Goal: Task Accomplishment & Management: Complete application form

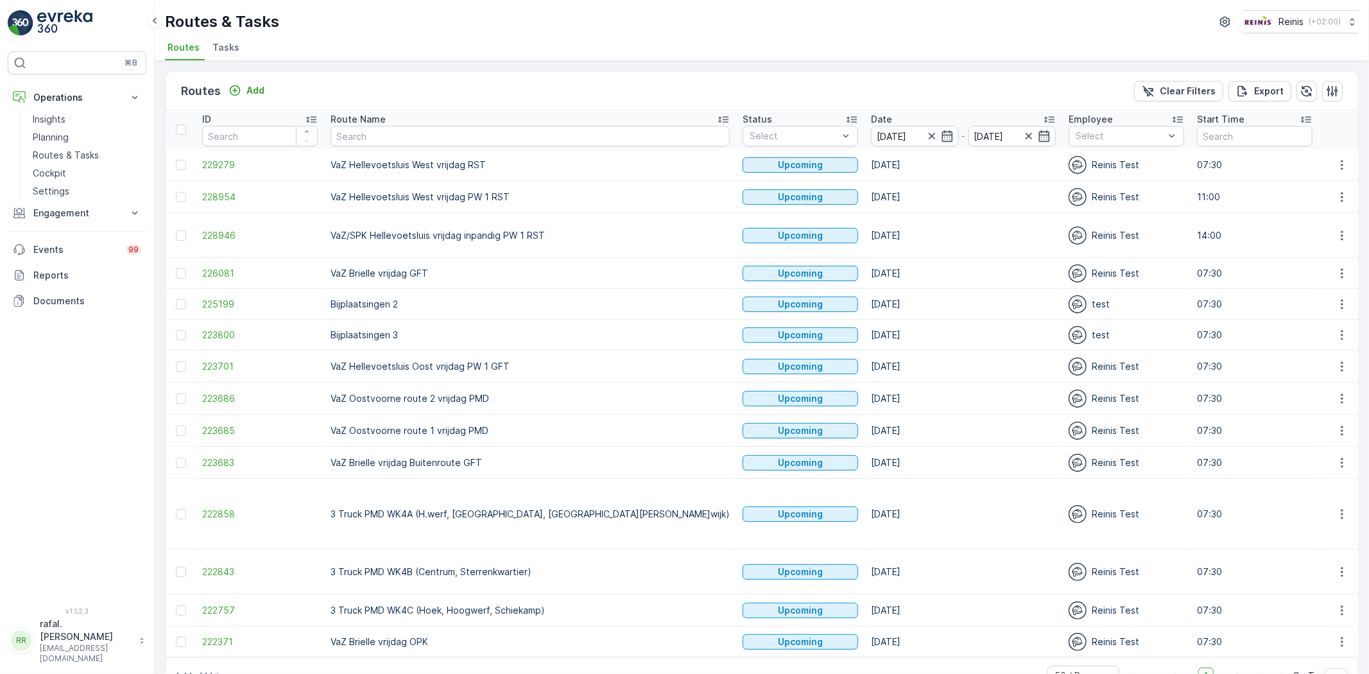
scroll to position [15, 0]
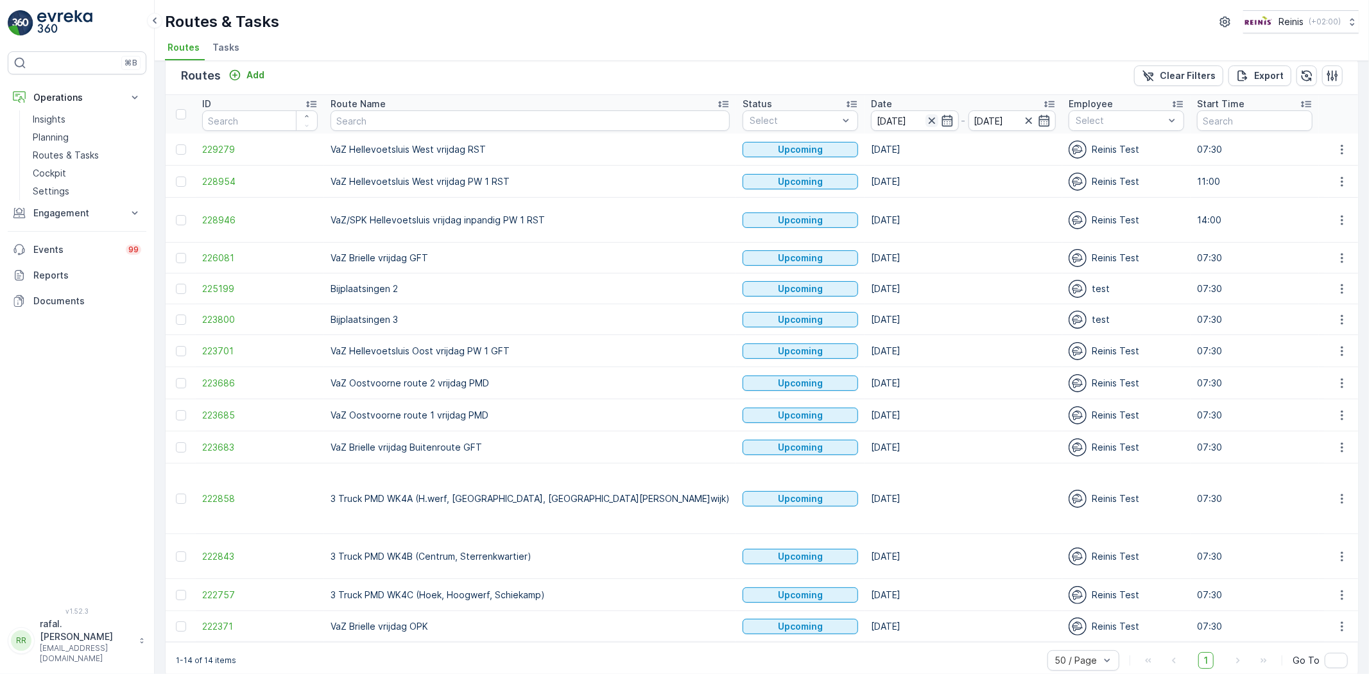
click at [926, 117] on icon "button" at bounding box center [932, 120] width 13 height 13
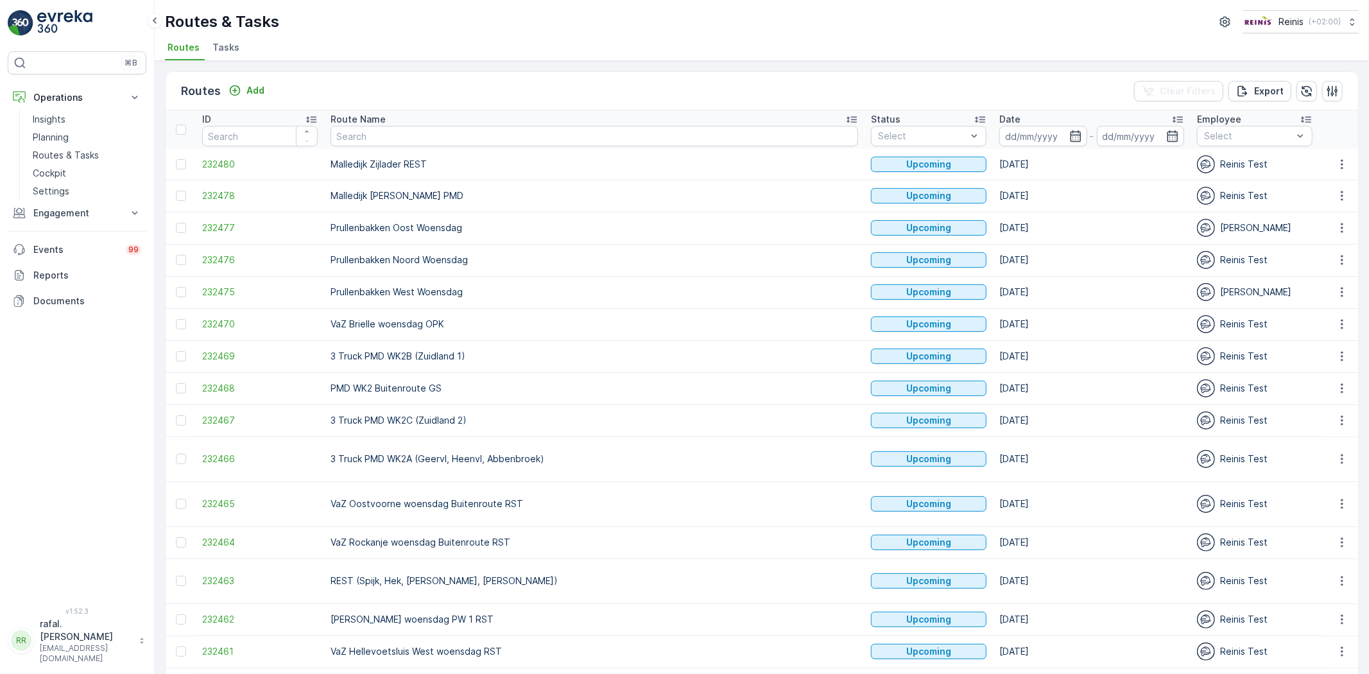
click at [999, 120] on div "Date" at bounding box center [1091, 119] width 185 height 13
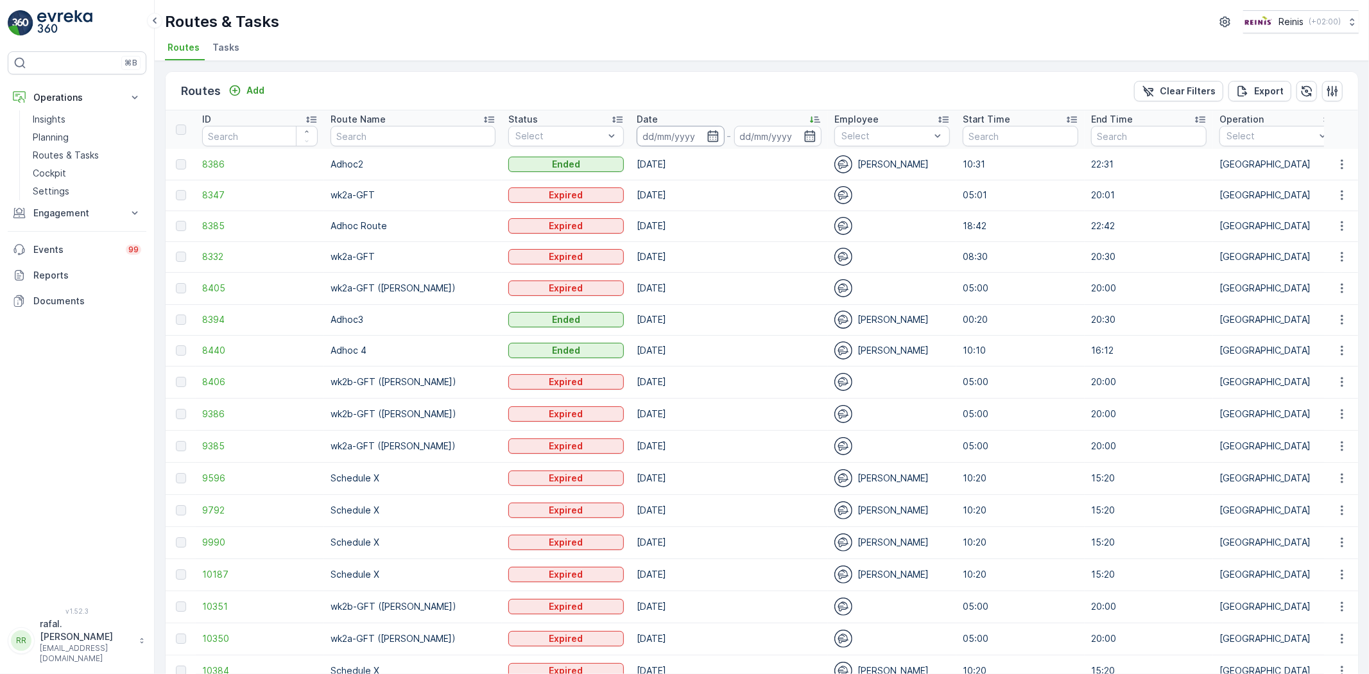
click at [687, 137] on input at bounding box center [681, 136] width 88 height 21
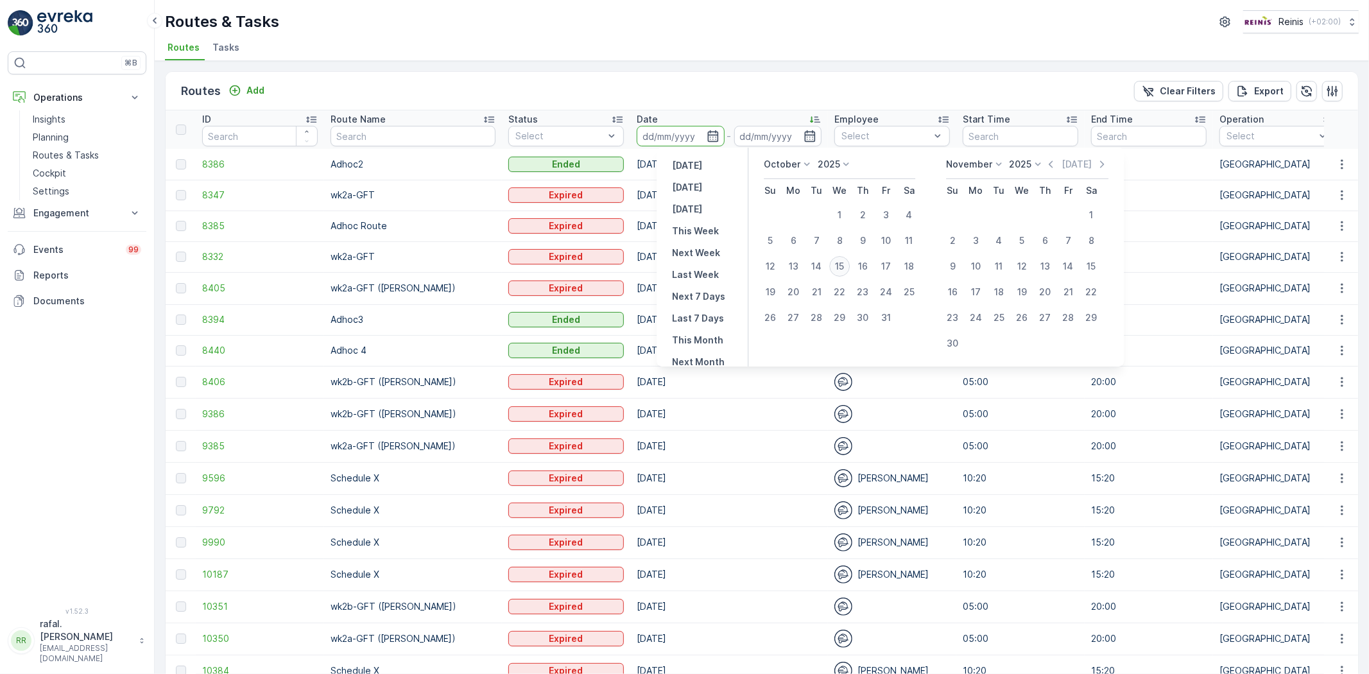
click at [838, 261] on div "15" at bounding box center [839, 266] width 21 height 21
type input "[DATE]"
click at [838, 261] on div "15" at bounding box center [839, 266] width 21 height 21
type input "[DATE]"
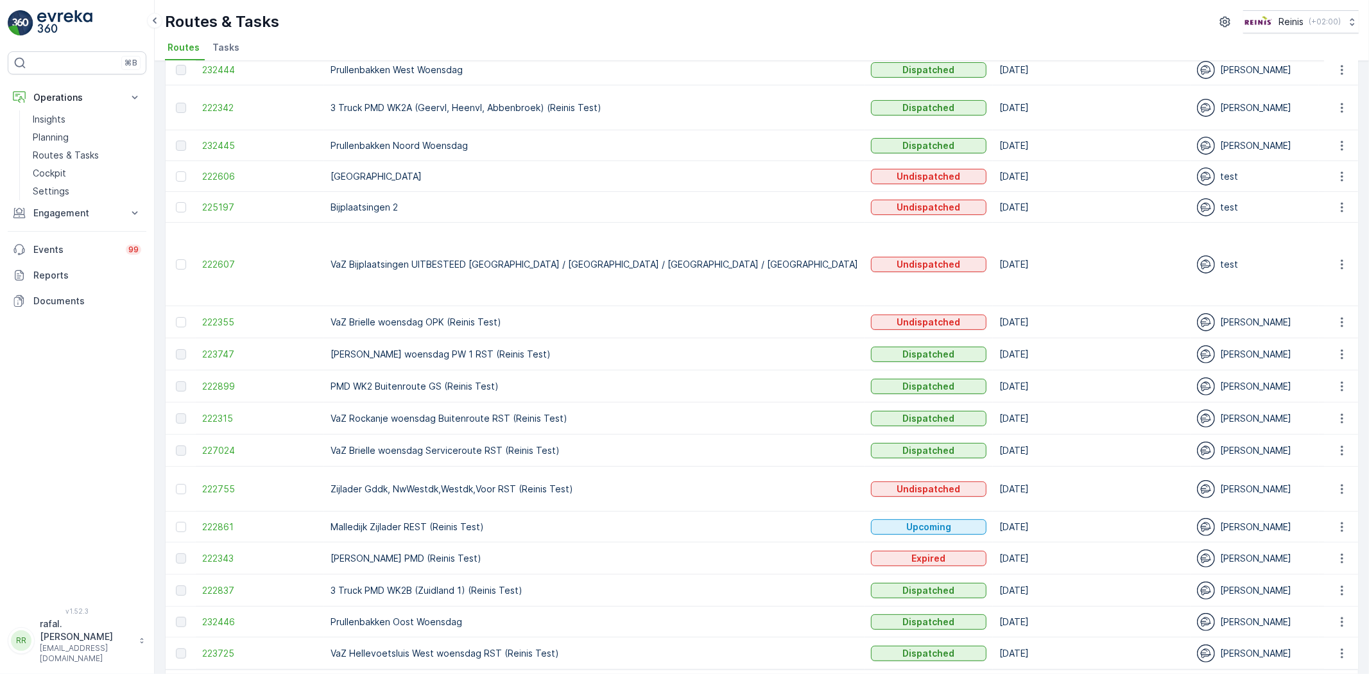
scroll to position [283, 0]
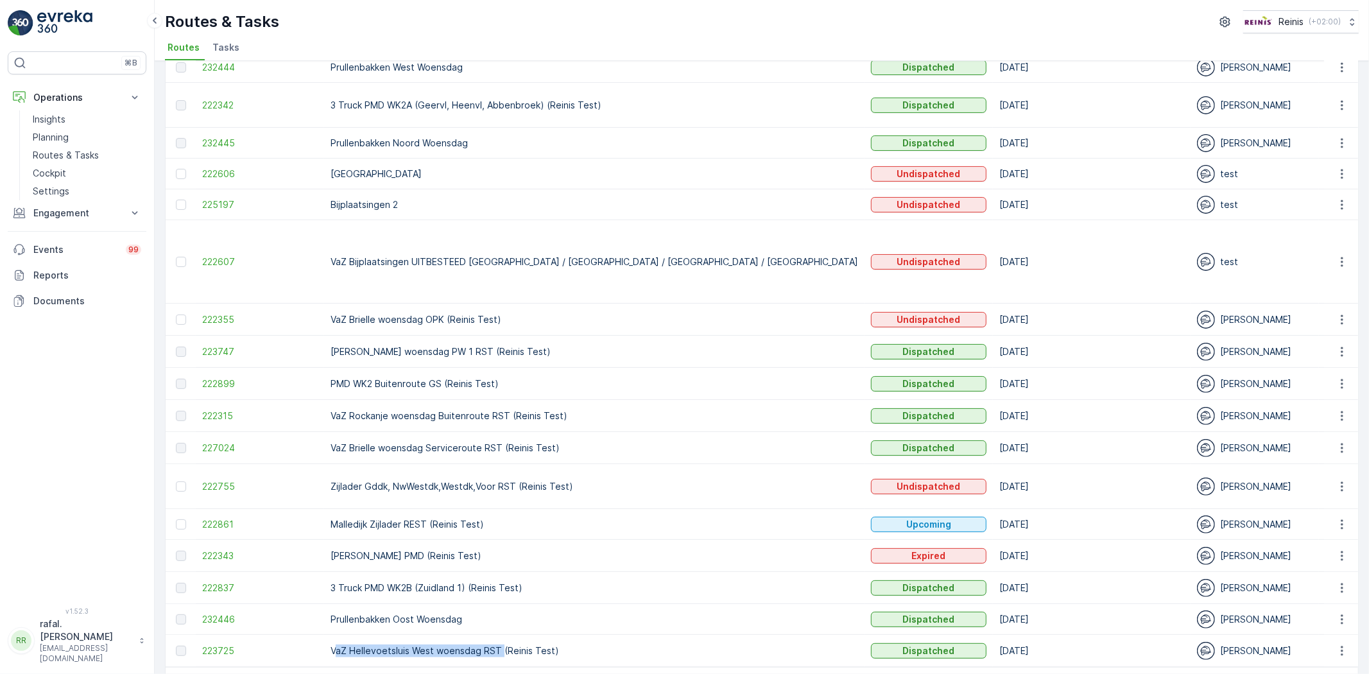
drag, startPoint x: 334, startPoint y: 603, endPoint x: 501, endPoint y: 601, distance: 166.9
click at [501, 644] on p "VaZ Hellevoetsluis West woensdag RST (Reinis Test)" at bounding box center [595, 650] width 528 height 13
copy p "aZ Hellevoetsluis West woensdag RST"
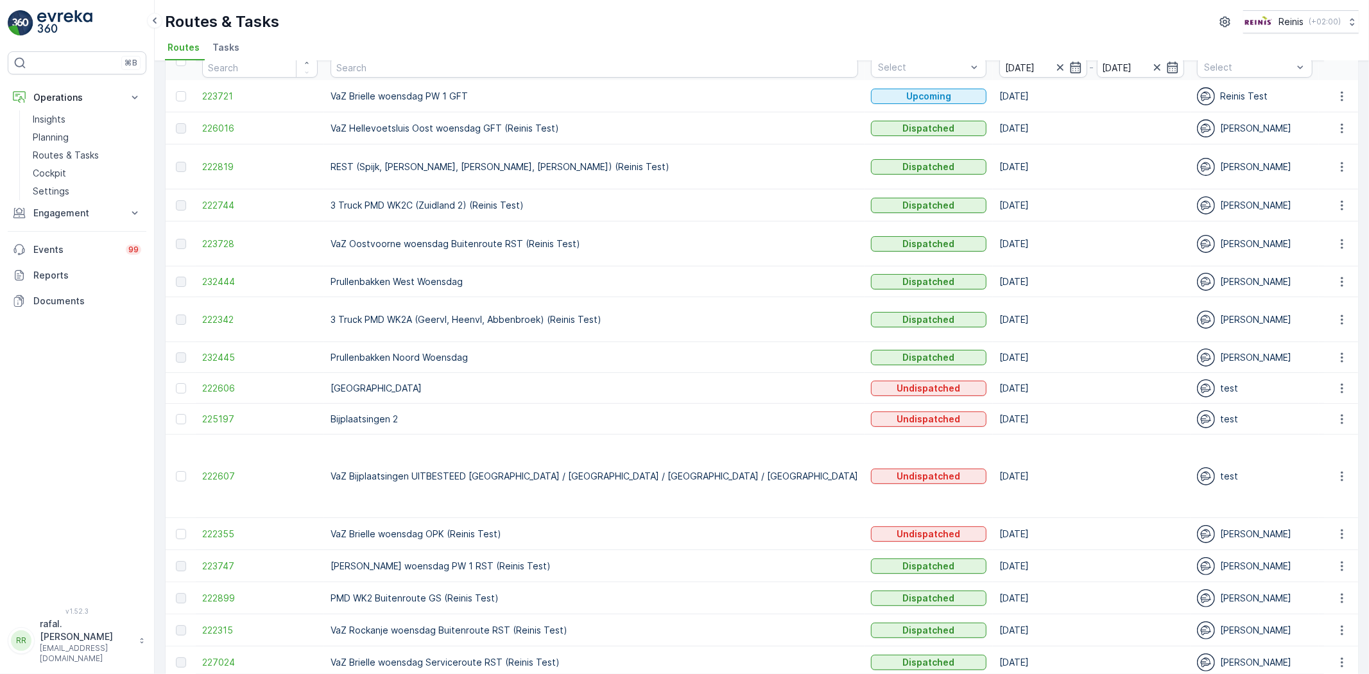
scroll to position [0, 0]
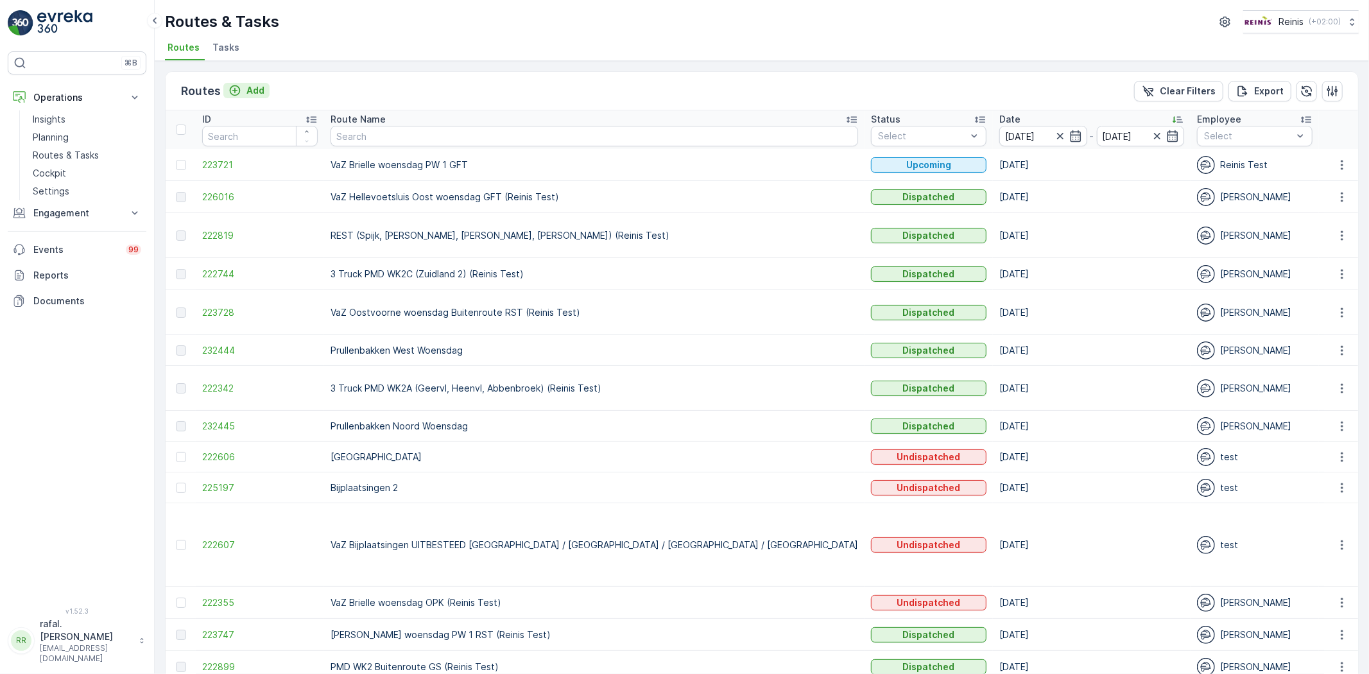
click at [258, 90] on p "Add" at bounding box center [255, 90] width 18 height 13
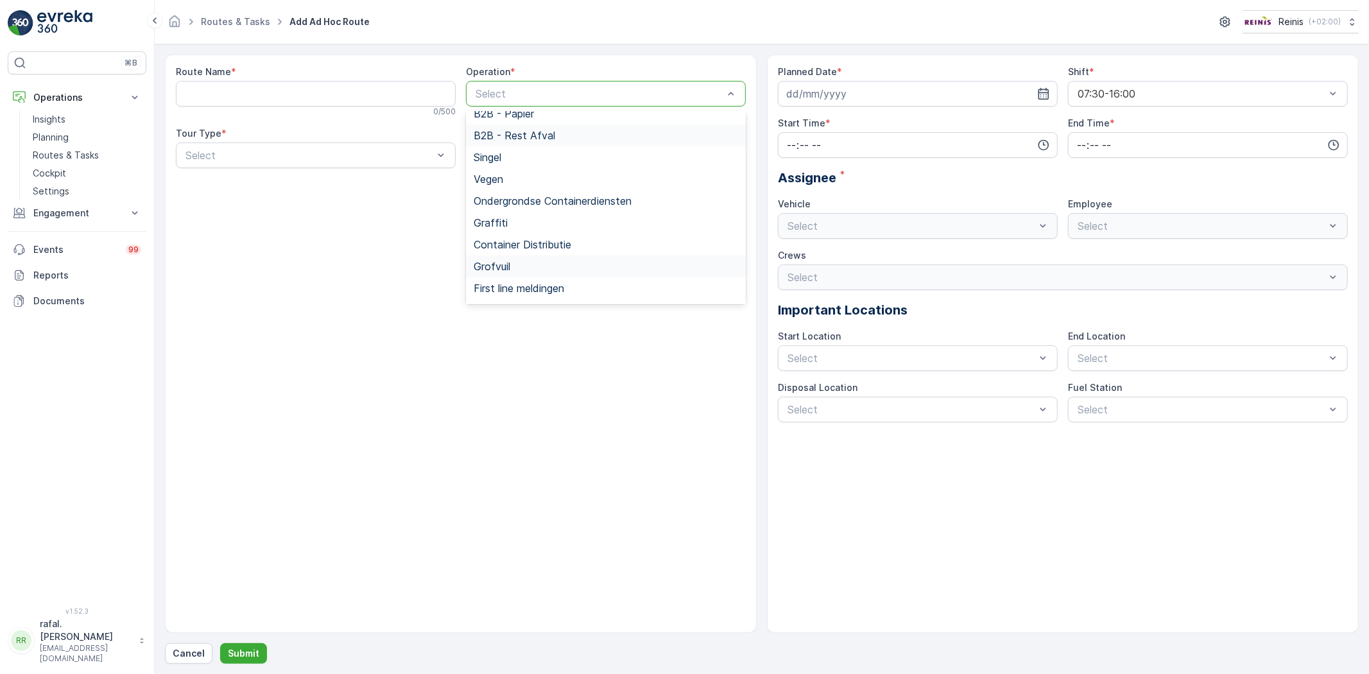
scroll to position [227, 0]
click at [546, 248] on div "RST HaH" at bounding box center [606, 248] width 264 height 12
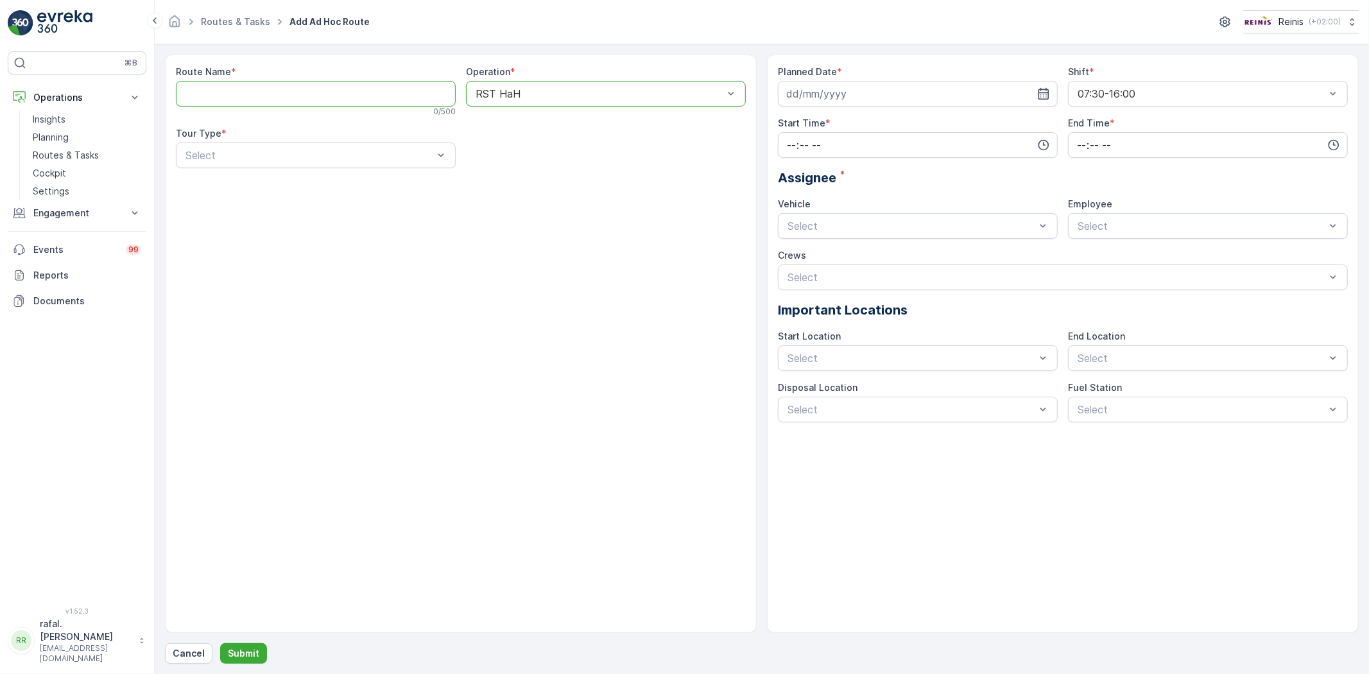
click at [285, 92] on Name "Route Name" at bounding box center [316, 94] width 280 height 26
paste Name "aZ Hellevoetsluis West woensdag RST"
type Name "aZ Hellevoetsluis West woensdag RST Assist"
click at [286, 203] on div "Dynamic" at bounding box center [316, 209] width 264 height 12
click at [906, 84] on input at bounding box center [918, 94] width 280 height 26
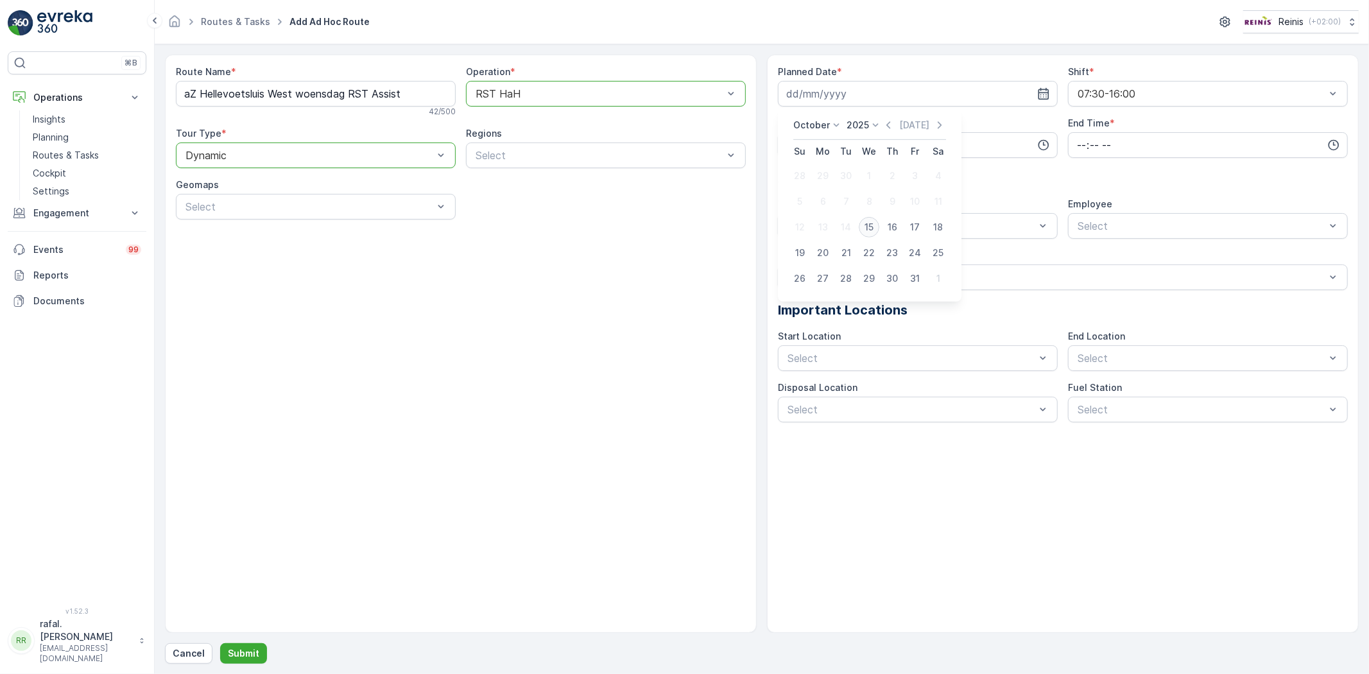
click at [868, 225] on div "15" at bounding box center [869, 227] width 21 height 21
type input "[DATE]"
click at [800, 139] on input "time" at bounding box center [918, 145] width 280 height 26
click at [787, 220] on span "11" at bounding box center [790, 224] width 9 height 13
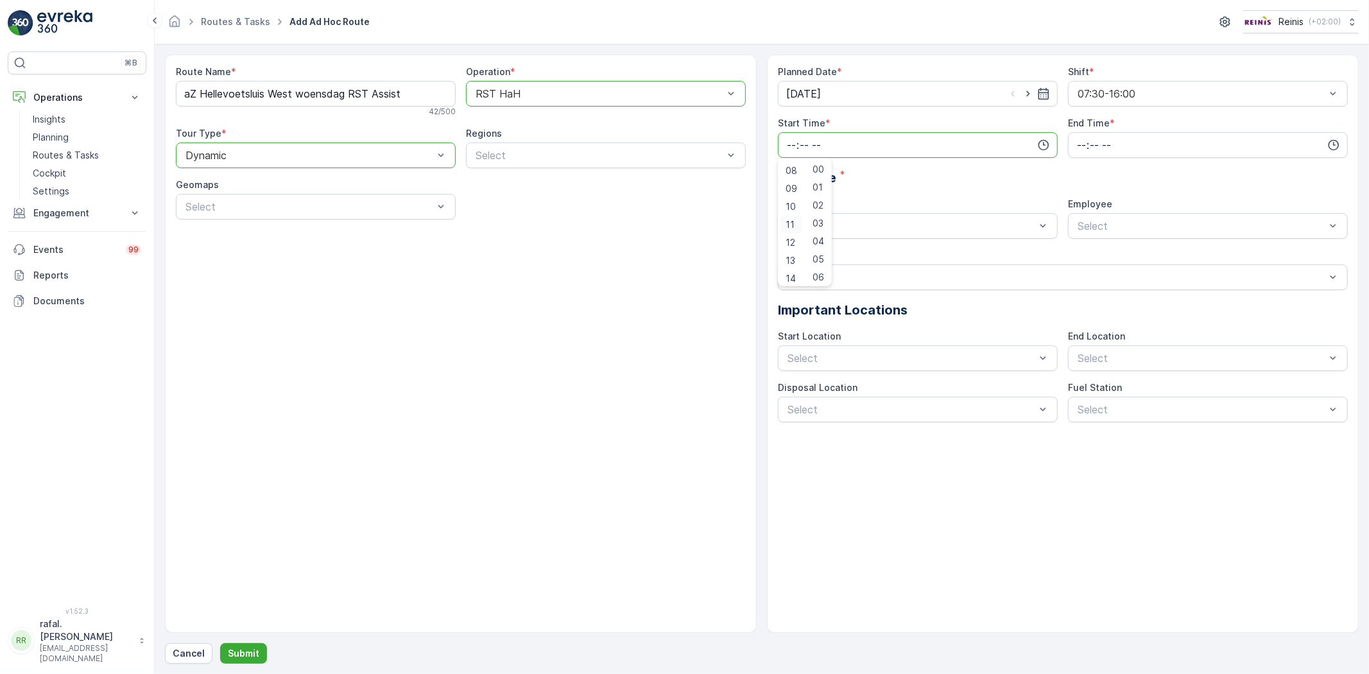
type input "11:00"
click at [1096, 139] on input "time" at bounding box center [1208, 145] width 280 height 26
click at [1080, 238] on span "16" at bounding box center [1081, 243] width 10 height 13
type input "16:00"
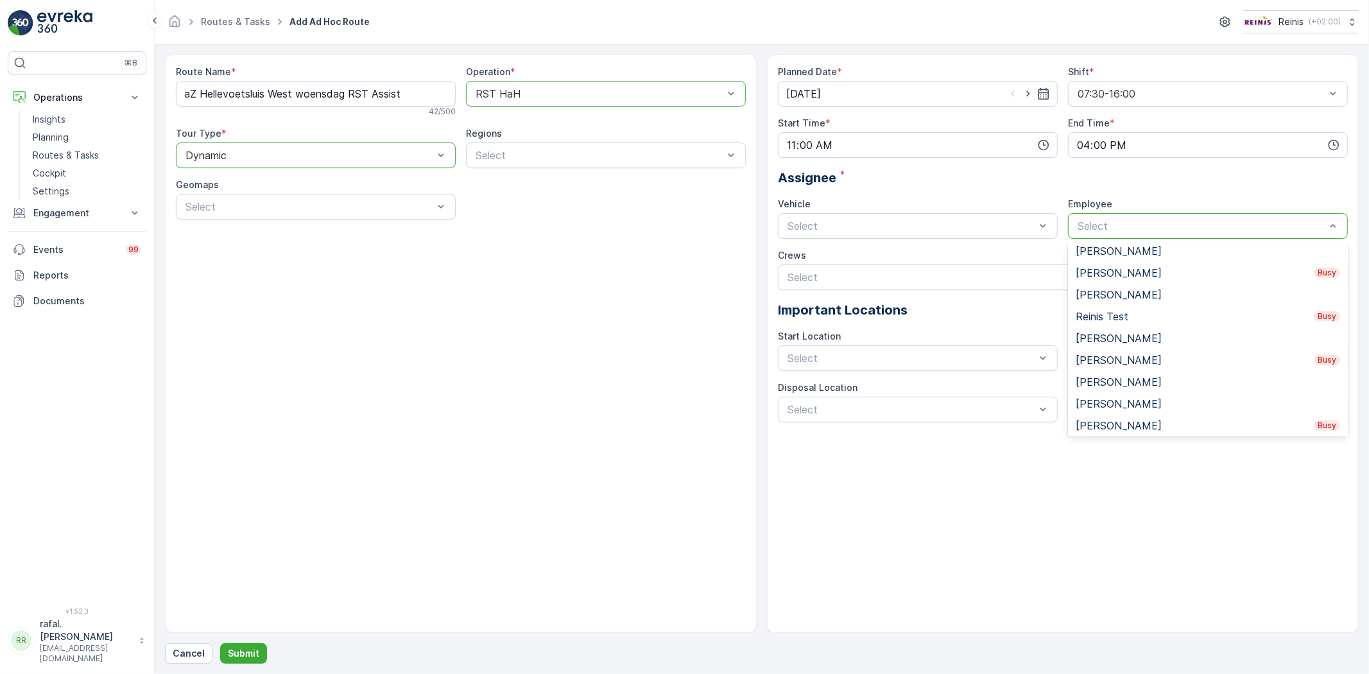
scroll to position [510, 0]
click at [1173, 355] on div "[PERSON_NAME] Busy" at bounding box center [1208, 358] width 264 height 12
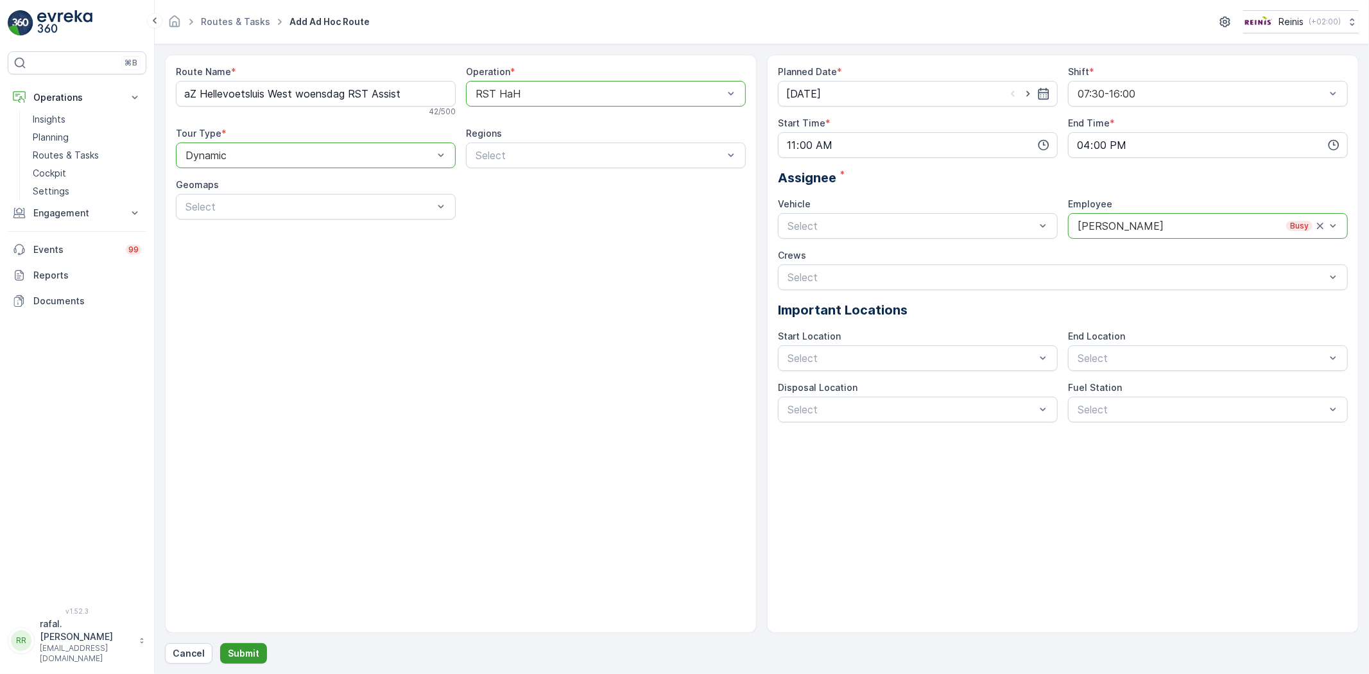
click at [246, 648] on p "Submit" at bounding box center [243, 653] width 31 height 13
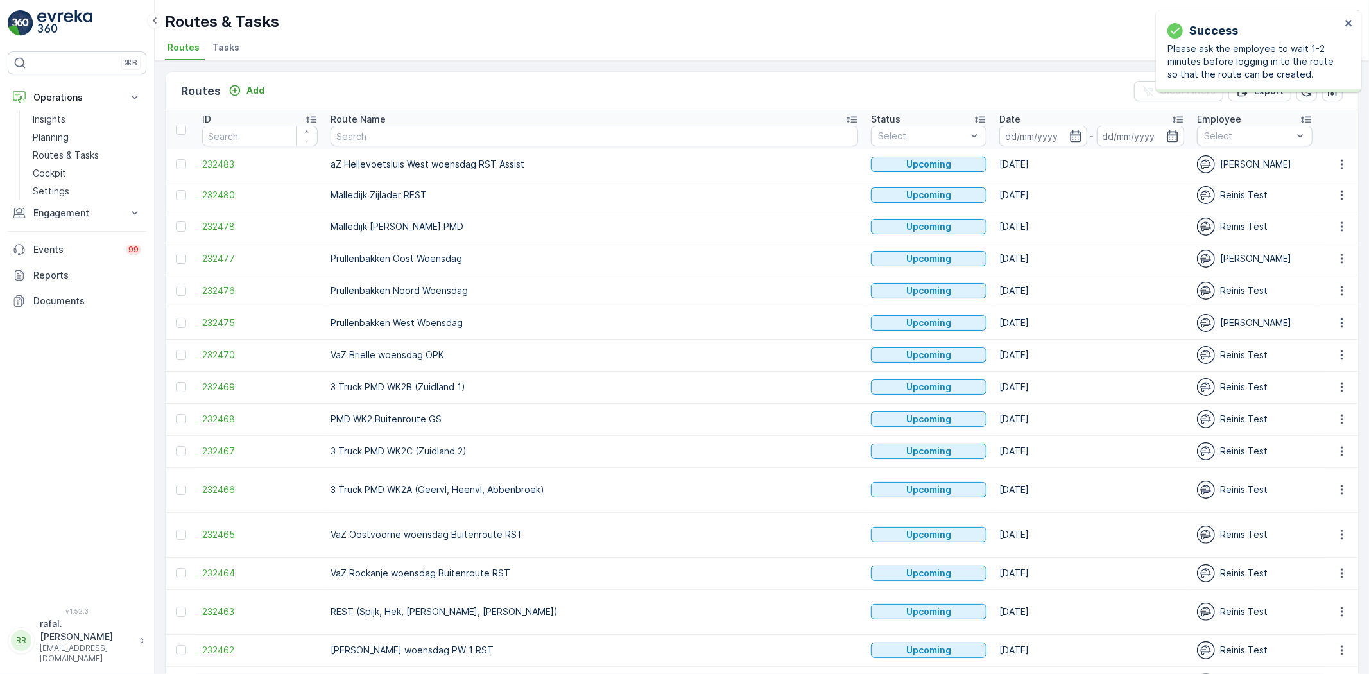
click at [800, 53] on ul "Routes Tasks" at bounding box center [757, 50] width 1184 height 22
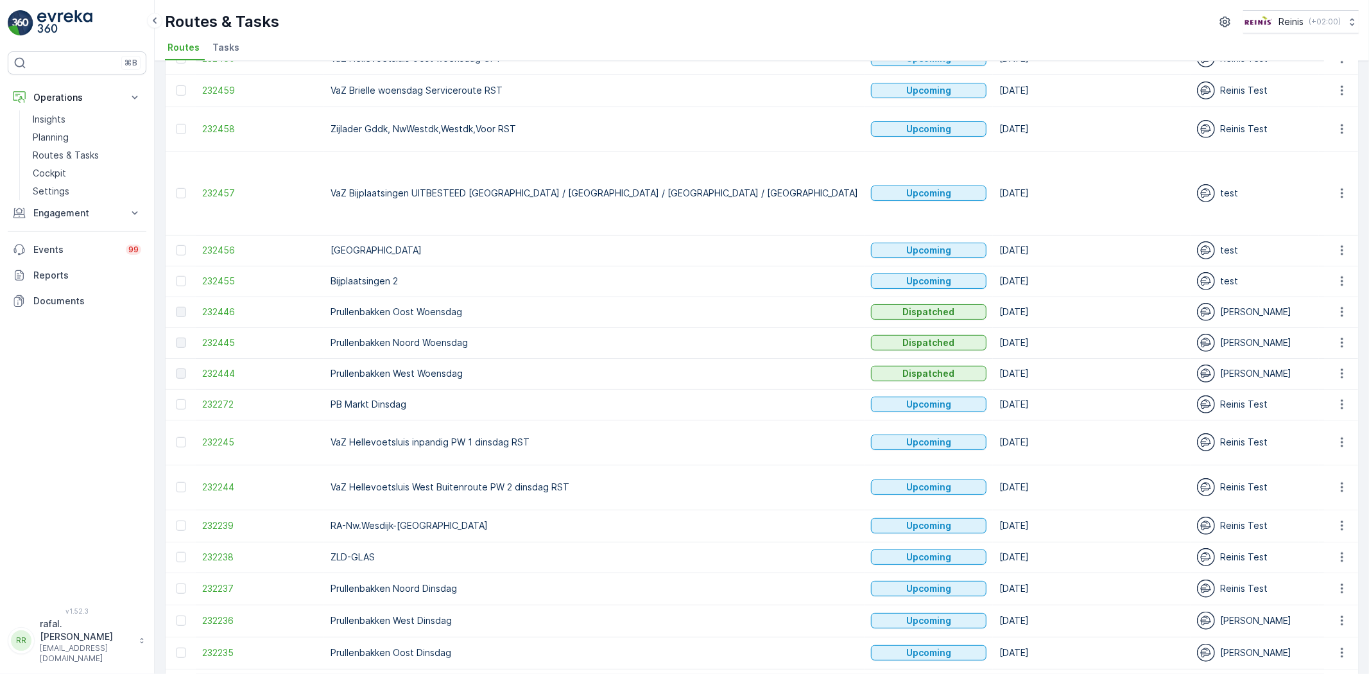
scroll to position [713, 0]
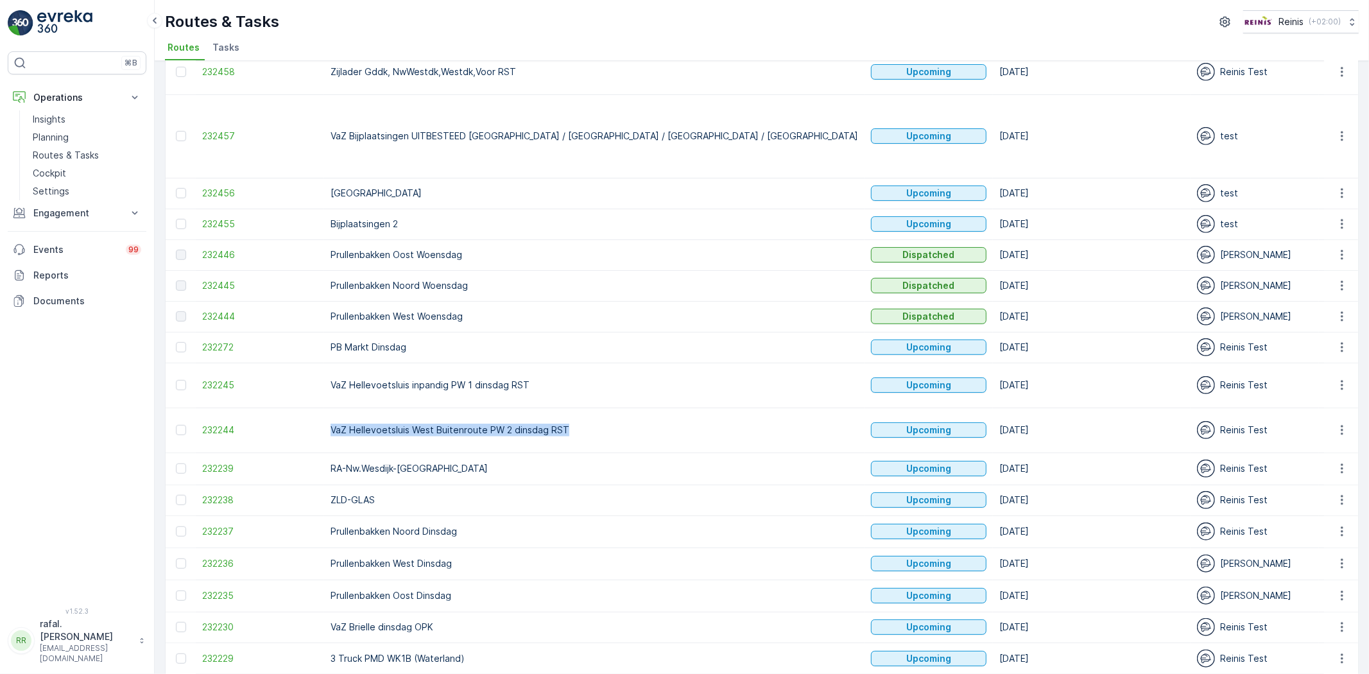
drag, startPoint x: 331, startPoint y: 383, endPoint x: 586, endPoint y: 379, distance: 254.8
click at [586, 424] on p "VaZ Hellevoetsluis West Buitenroute PW 2 dinsdag RST" at bounding box center [595, 430] width 528 height 13
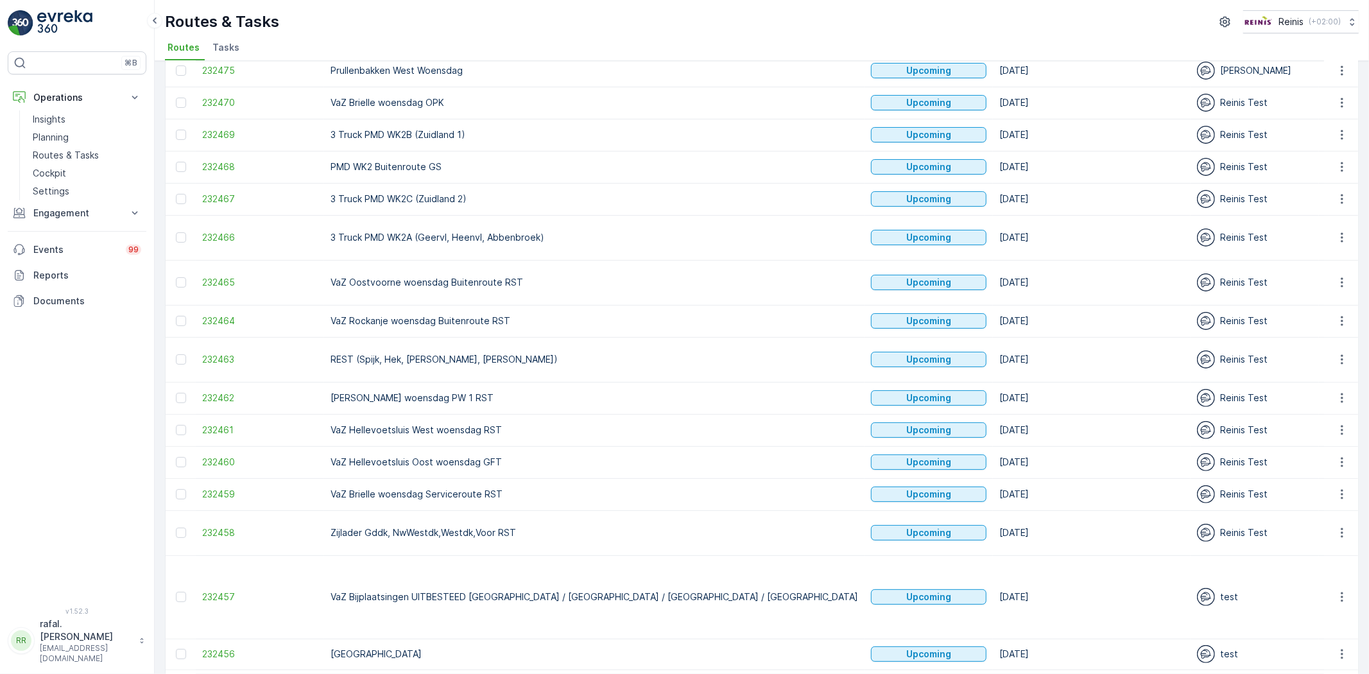
scroll to position [71, 0]
